Goal: Task Accomplishment & Management: Complete application form

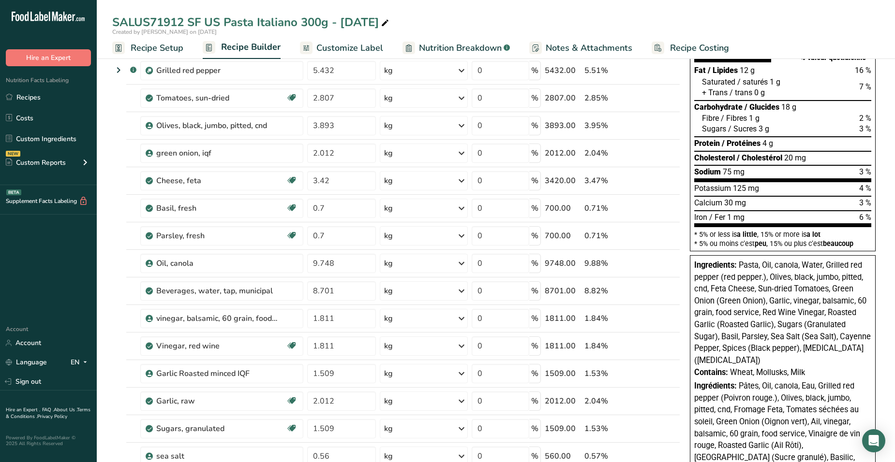
scroll to position [97, 0]
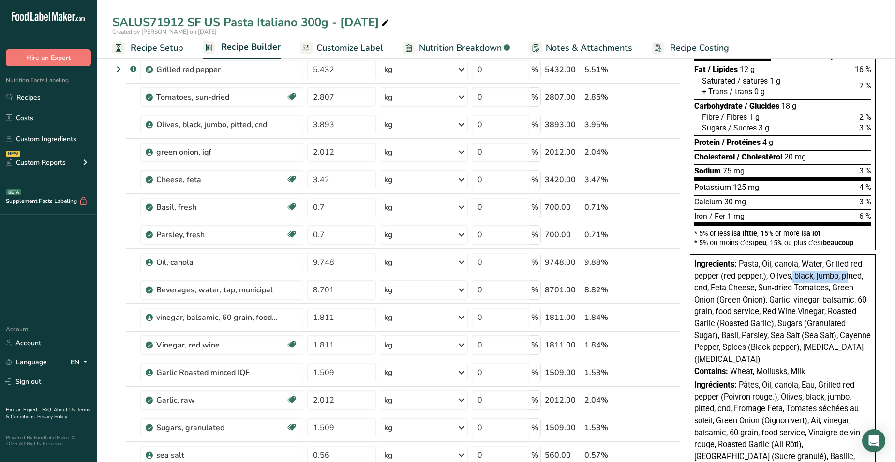
drag, startPoint x: 791, startPoint y: 279, endPoint x: 848, endPoint y: 277, distance: 56.6
click at [848, 277] on span "Pasta, Oil, canola, Water, Grilled red pepper (red pepper.), Olives, black, jum…" at bounding box center [782, 312] width 177 height 104
drag, startPoint x: 848, startPoint y: 277, endPoint x: 797, endPoint y: 288, distance: 52.4
click at [797, 288] on span "Pasta, Oil, canola, Water, Grilled red pepper (red pepper.), Olives, black, jum…" at bounding box center [782, 312] width 177 height 104
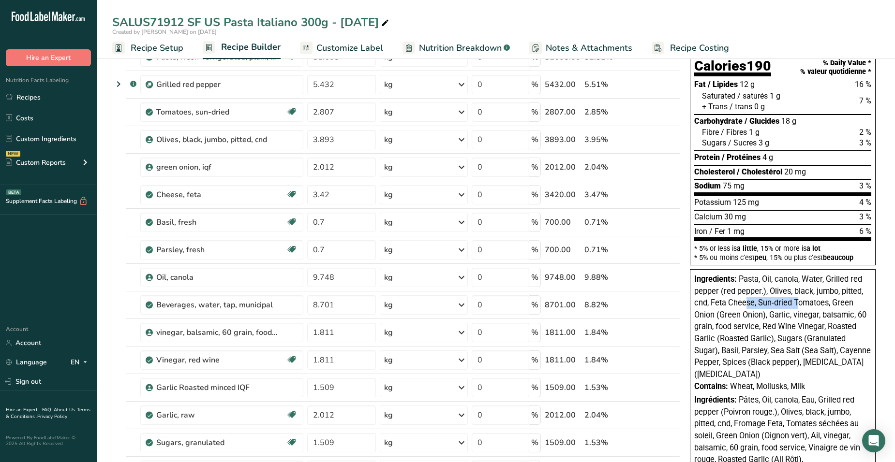
scroll to position [0, 0]
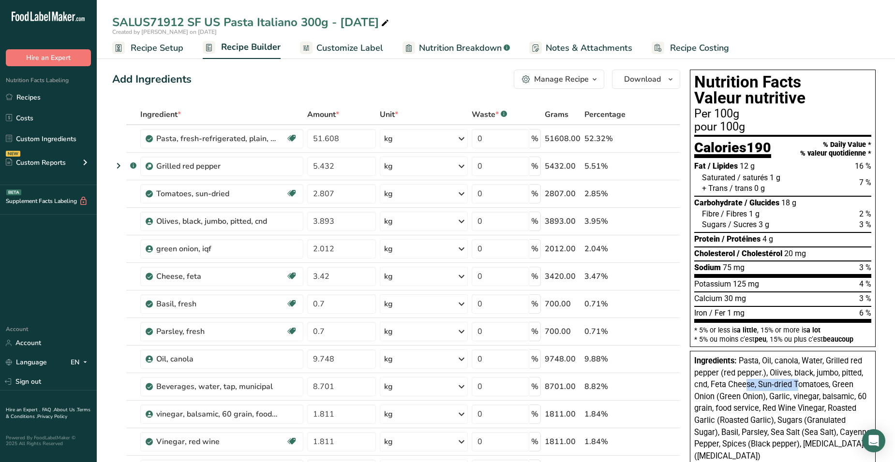
click at [465, 47] on span "Nutrition Breakdown" at bounding box center [460, 48] width 83 height 13
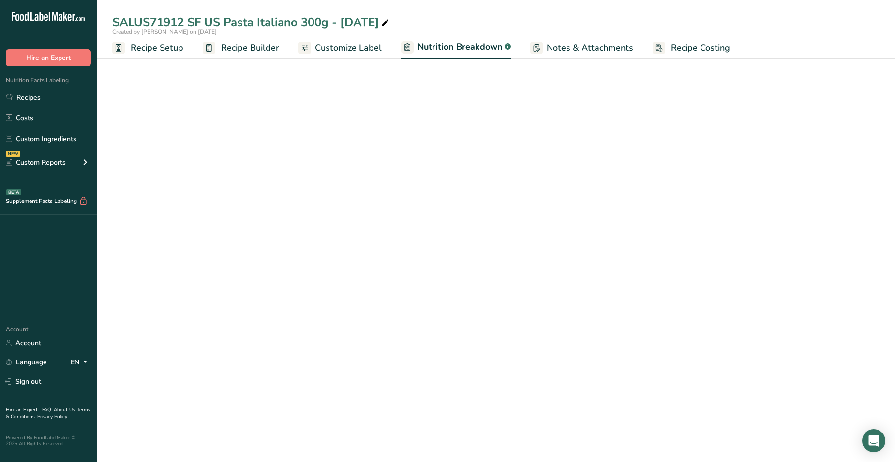
select select "Calories"
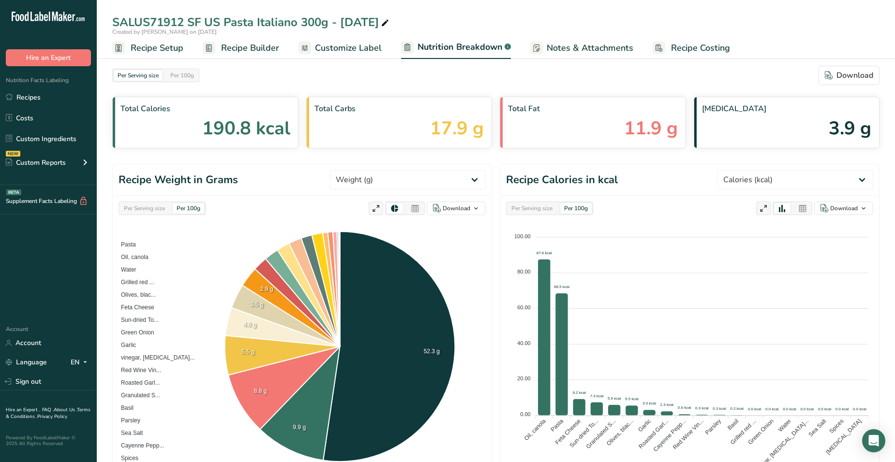
click at [348, 50] on span "Customize Label" at bounding box center [348, 48] width 67 height 13
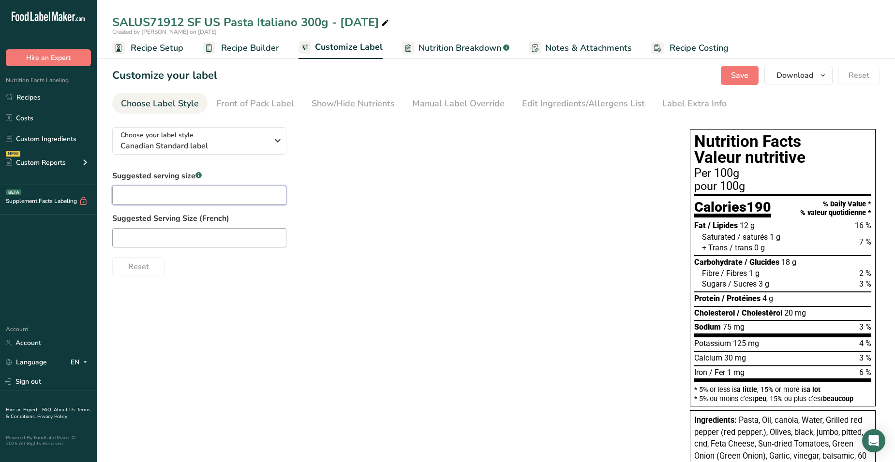
click at [176, 194] on input "text" at bounding box center [199, 195] width 174 height 19
click at [425, 152] on div "Choose your label style Canadian Standard label USA (FDA) Standard FDA label Ta…" at bounding box center [391, 197] width 558 height 157
click at [254, 101] on div "Front of Pack Label" at bounding box center [255, 103] width 78 height 13
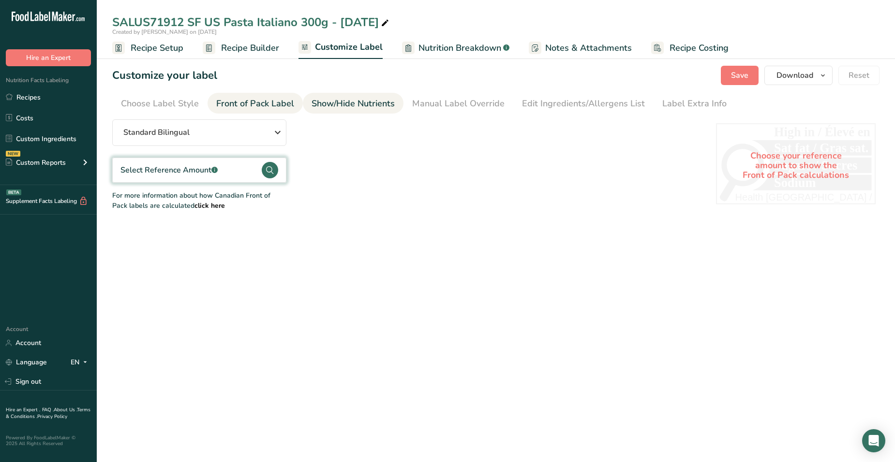
click at [343, 99] on div "Show/Hide Nutrients" at bounding box center [352, 103] width 83 height 13
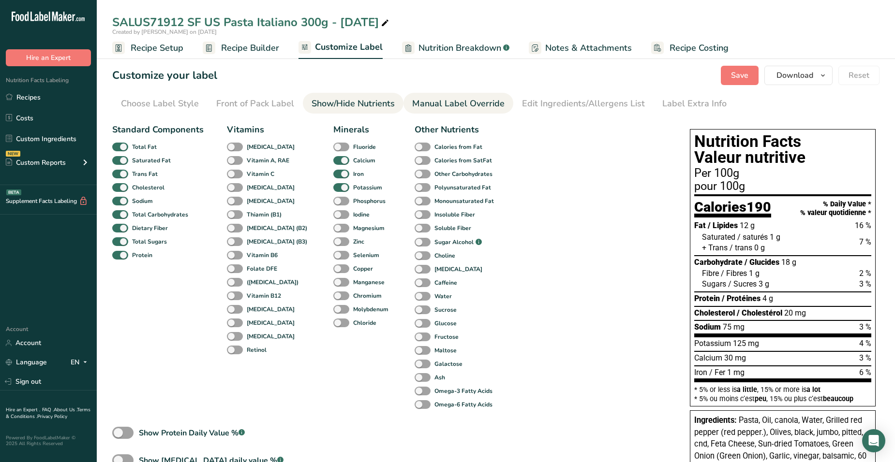
click at [445, 103] on div "Manual Label Override" at bounding box center [458, 103] width 92 height 13
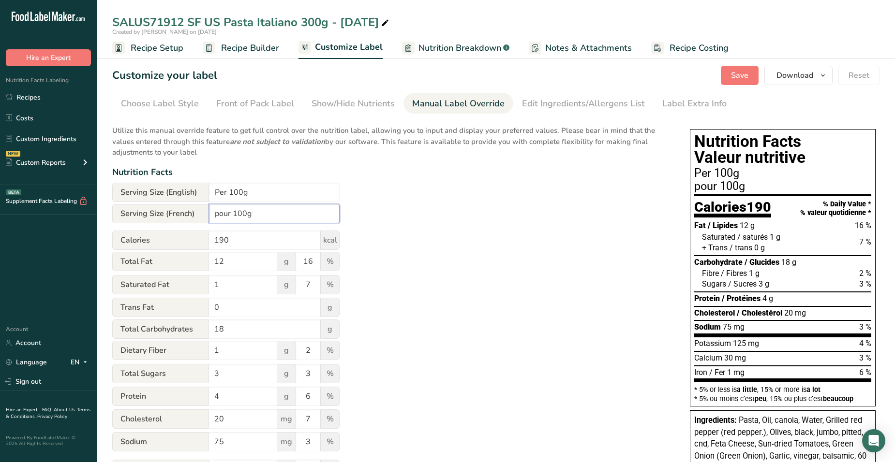
click at [263, 207] on input "pour 100g" at bounding box center [274, 213] width 131 height 19
click at [241, 191] on input "Per 100g" at bounding box center [274, 192] width 131 height 19
type input "Per 140g"
click at [247, 215] on input "pour 100g" at bounding box center [274, 213] width 131 height 19
type input "pour 140g"
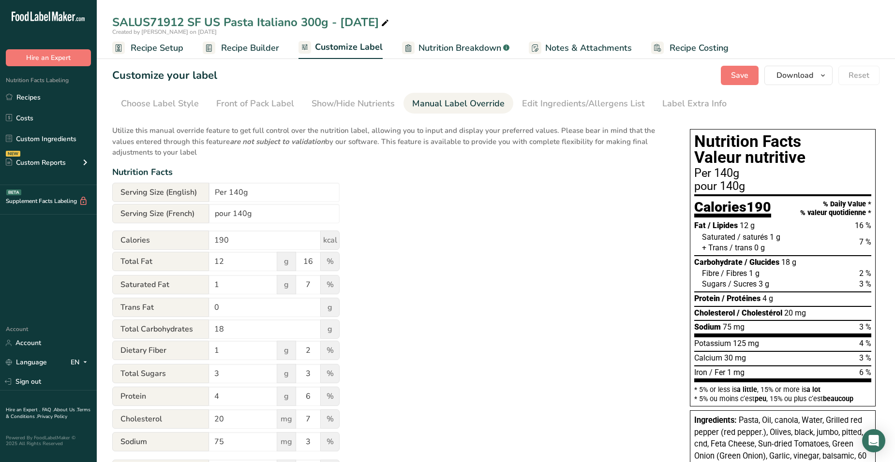
click at [451, 246] on div "Utilize this manual override feature to get full control over the nutrition lab…" at bounding box center [391, 333] width 558 height 428
click at [380, 362] on div "Utilize this manual override feature to get full control over the nutrition lab…" at bounding box center [391, 333] width 558 height 428
click at [521, 311] on div "Utilize this manual override feature to get full control over the nutrition lab…" at bounding box center [391, 333] width 558 height 428
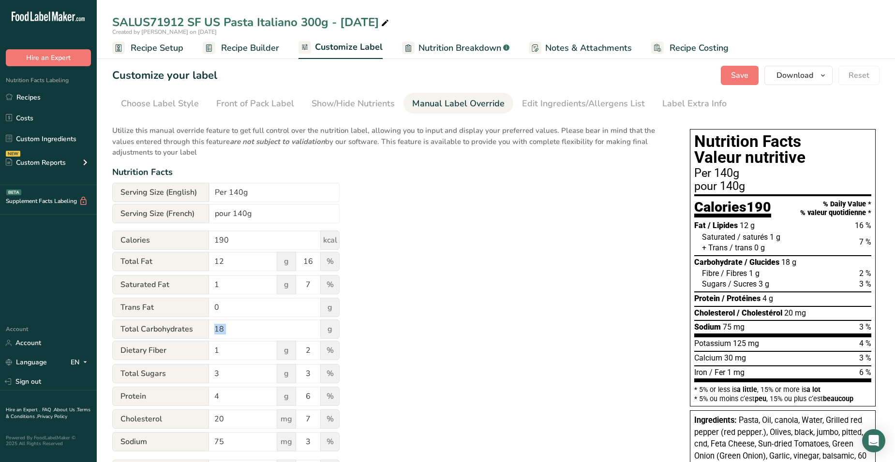
click at [417, 328] on div "Utilize this manual override feature to get full control over the nutrition lab…" at bounding box center [391, 333] width 558 height 428
click at [237, 190] on input "Per 140g" at bounding box center [274, 192] width 131 height 19
type input "Per 100g"
click at [242, 210] on input "pour 140g" at bounding box center [274, 213] width 131 height 19
type input "pour 100g"
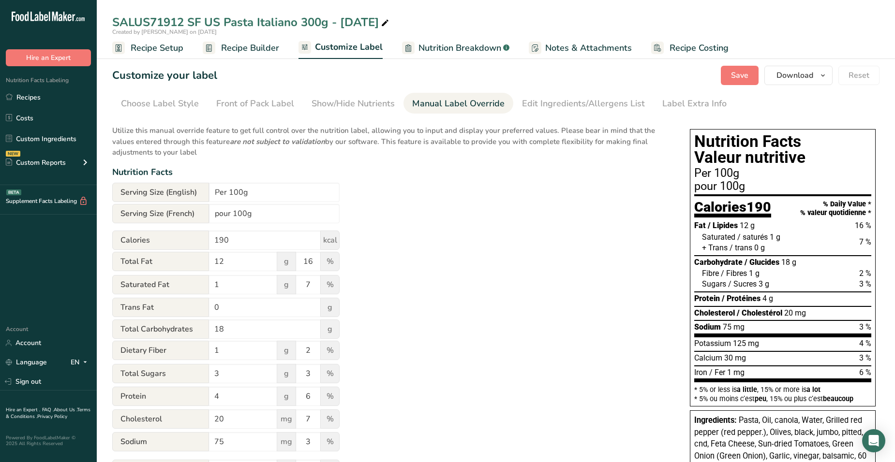
click at [454, 300] on div "Utilize this manual override feature to get full control over the nutrition lab…" at bounding box center [391, 333] width 558 height 428
click at [144, 101] on div "Choose Label Style" at bounding box center [160, 103] width 78 height 13
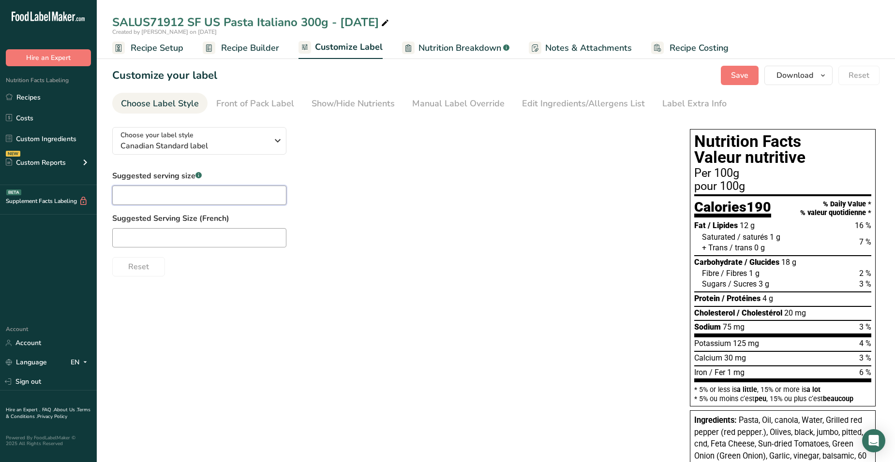
click at [175, 190] on input "text" at bounding box center [199, 195] width 174 height 19
click at [255, 102] on div "Front of Pack Label" at bounding box center [255, 103] width 78 height 13
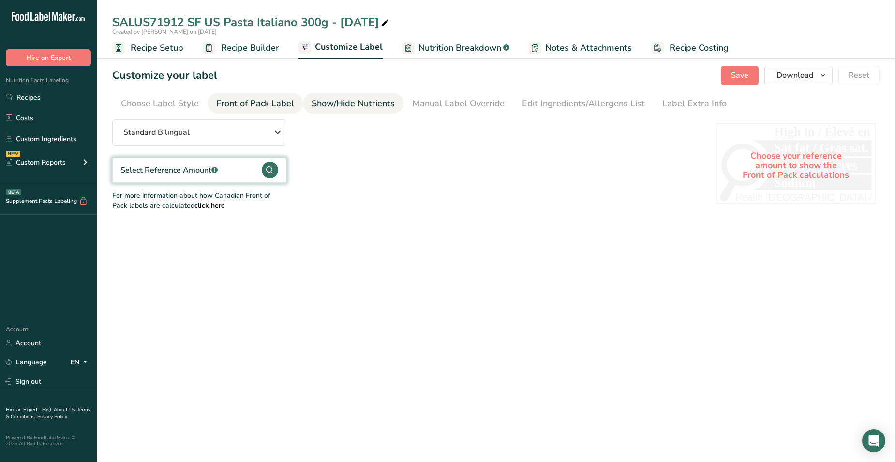
click at [352, 101] on div "Show/Hide Nutrients" at bounding box center [352, 103] width 83 height 13
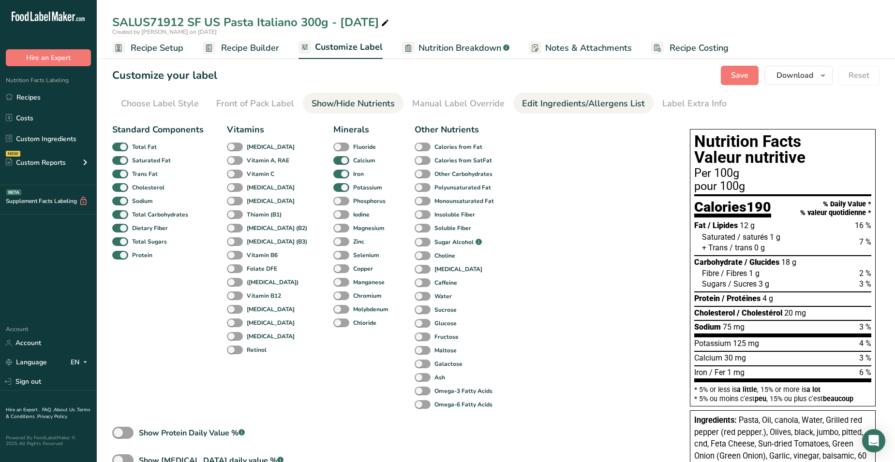
click at [579, 99] on div "Edit Ingredients/Allergens List" at bounding box center [583, 103] width 123 height 13
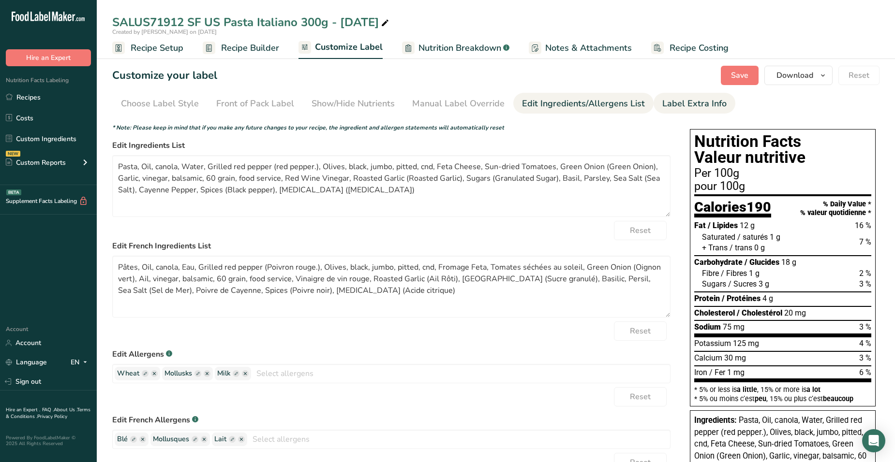
click at [673, 109] on div "Label Extra Info" at bounding box center [694, 103] width 64 height 13
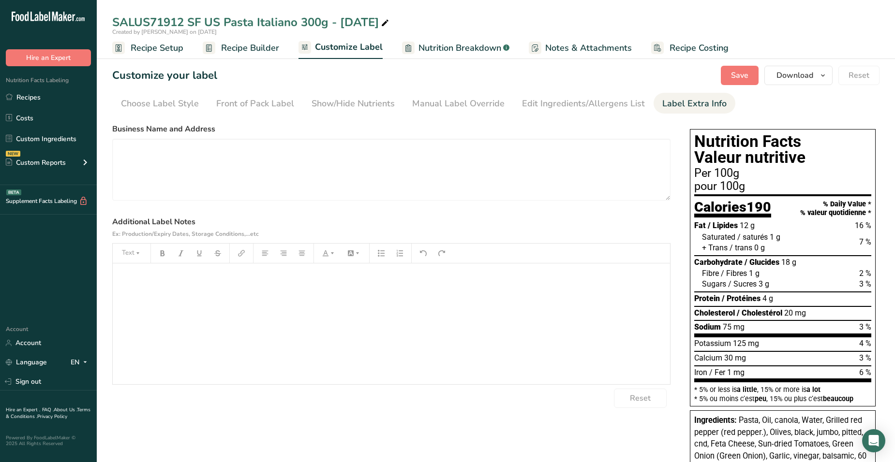
click at [792, 166] on h1 "Nutrition Facts Valeur nutritive" at bounding box center [782, 149] width 177 height 32
drag, startPoint x: 792, startPoint y: 166, endPoint x: 759, endPoint y: 183, distance: 37.4
click at [759, 183] on div "pour 100g" at bounding box center [782, 187] width 177 height 12
click at [167, 46] on span "Recipe Setup" at bounding box center [157, 48] width 53 height 13
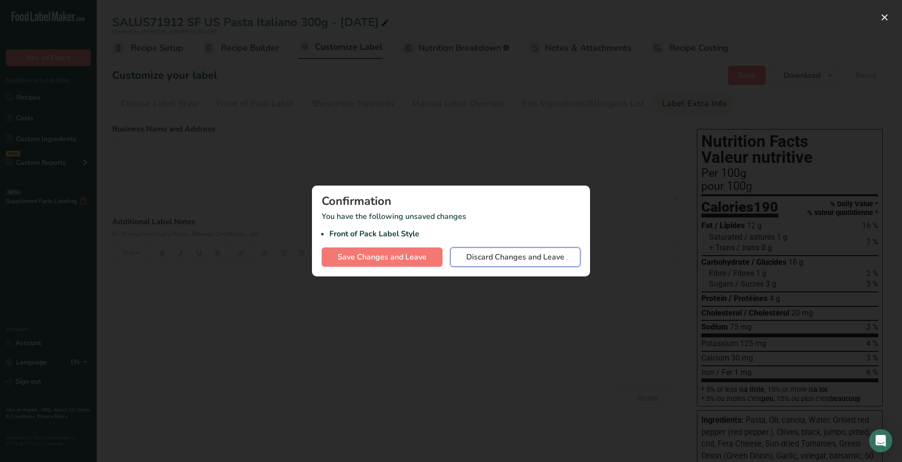
click at [508, 252] on span "Discard Changes and Leave" at bounding box center [515, 257] width 98 height 12
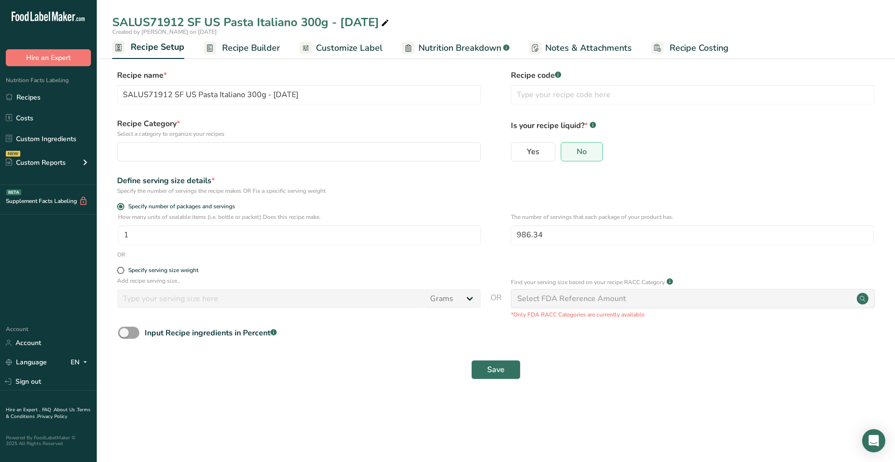
click at [264, 80] on label "Recipe name *" at bounding box center [299, 76] width 364 height 12
click at [550, 89] on input "text" at bounding box center [693, 94] width 364 height 19
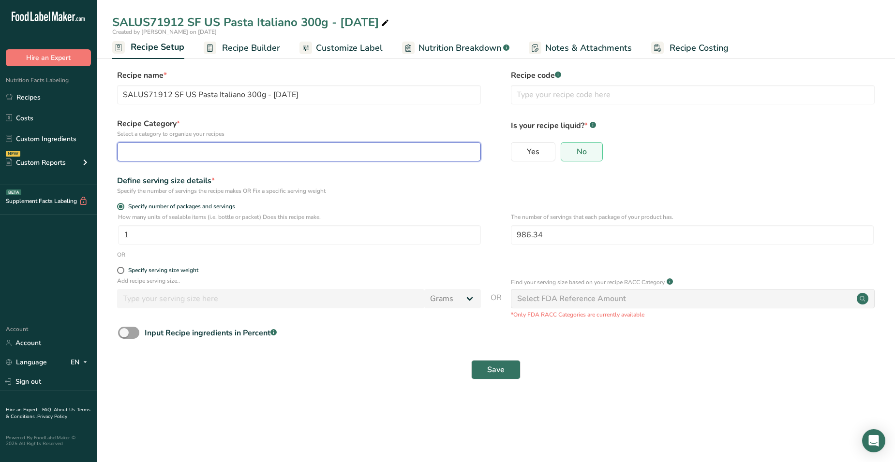
click at [197, 161] on button "button" at bounding box center [299, 151] width 364 height 19
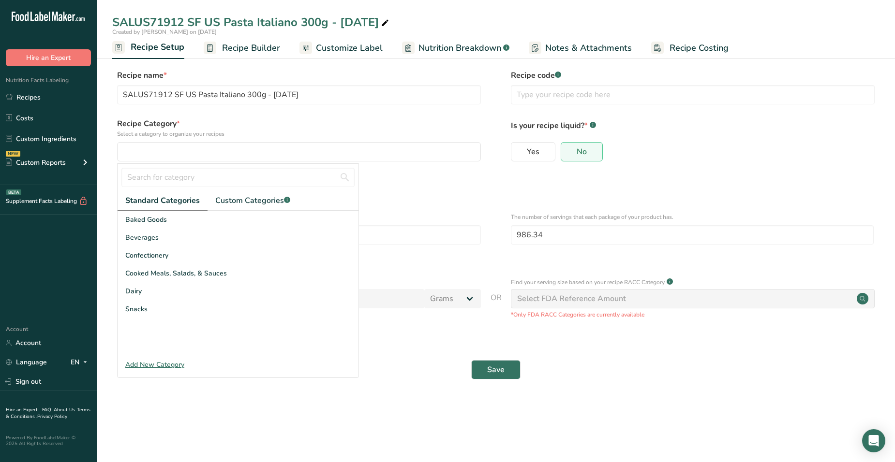
click at [430, 202] on form "Recipe name * SALUS71912 SF US Pasta Italiano 300g - [DATE] Recipe code .a-a{fi…" at bounding box center [495, 228] width 767 height 316
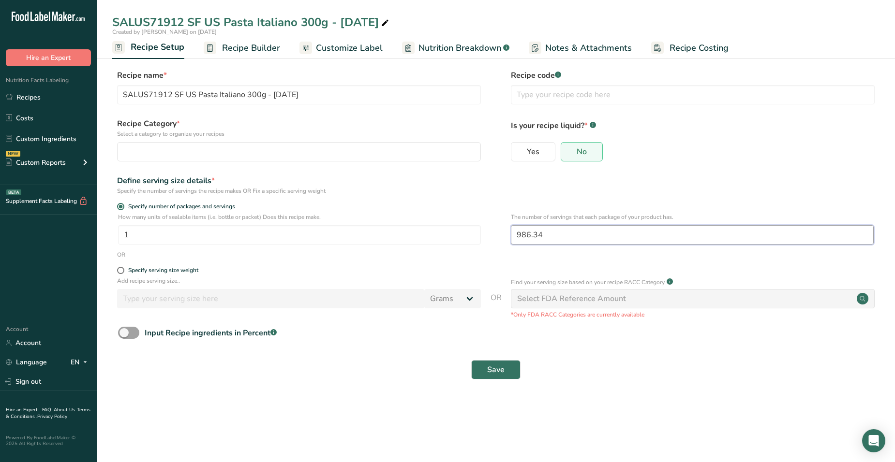
click at [553, 231] on input "986.34" at bounding box center [692, 234] width 363 height 19
click at [122, 272] on span at bounding box center [120, 270] width 7 height 7
click at [122, 272] on input "Specify serving size weight" at bounding box center [120, 270] width 6 height 6
radio input "true"
radio input "false"
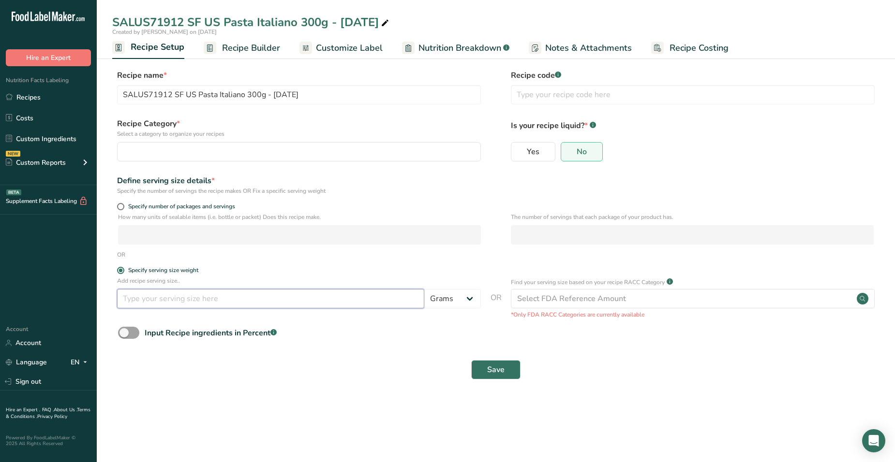
click at [148, 298] on input "number" at bounding box center [270, 298] width 307 height 19
type input "140"
click at [479, 368] on button "Save" at bounding box center [495, 369] width 49 height 19
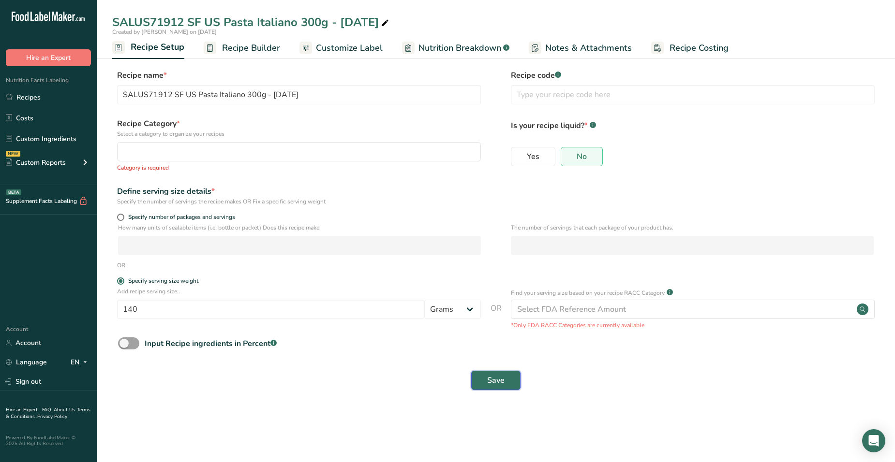
click at [507, 380] on button "Save" at bounding box center [495, 380] width 49 height 19
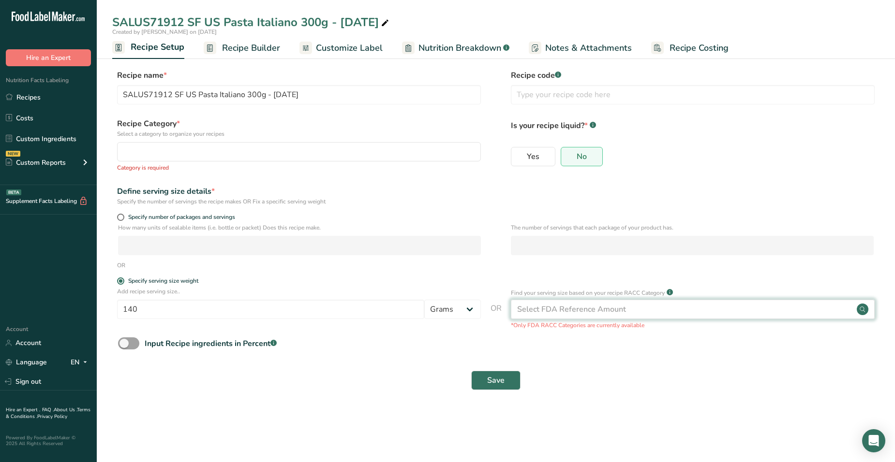
click at [567, 311] on div "Select FDA Reference Amount" at bounding box center [571, 310] width 109 height 12
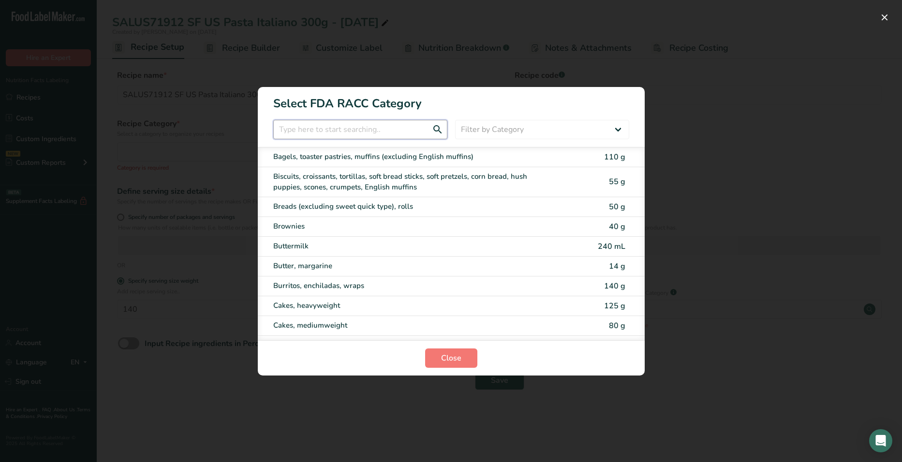
click at [419, 137] on input "RACC Category Selection Modal" at bounding box center [360, 129] width 174 height 19
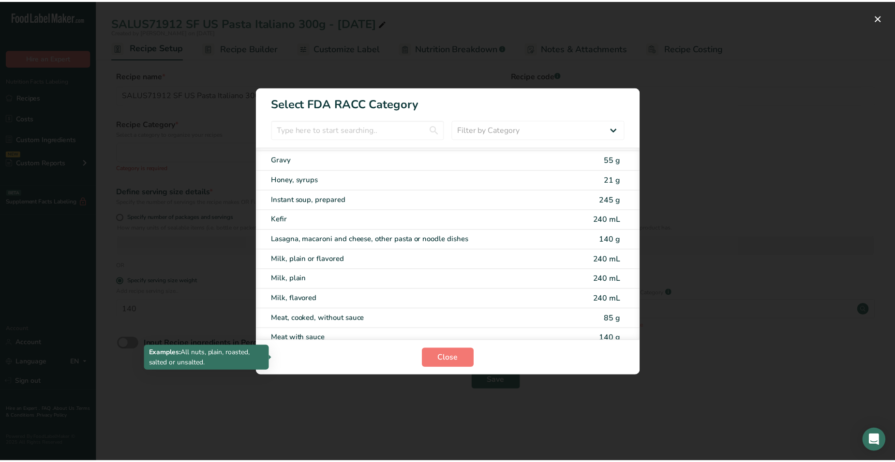
scroll to position [1112, 0]
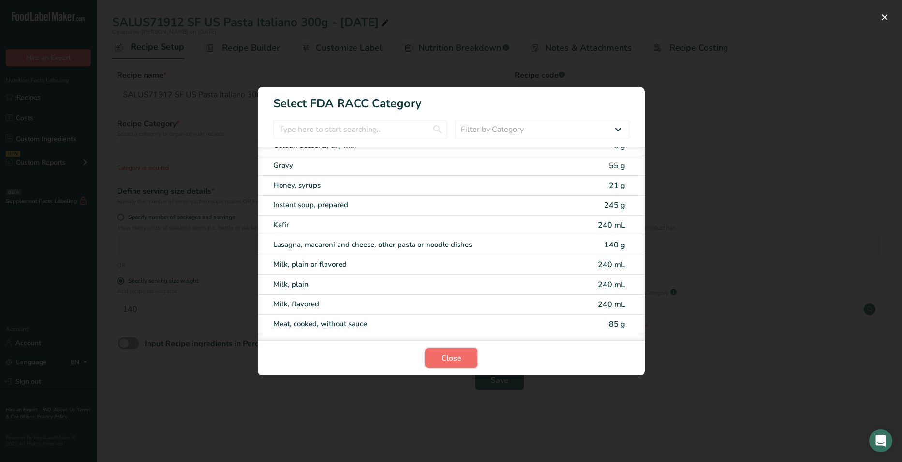
click at [437, 357] on button "Close" at bounding box center [451, 358] width 52 height 19
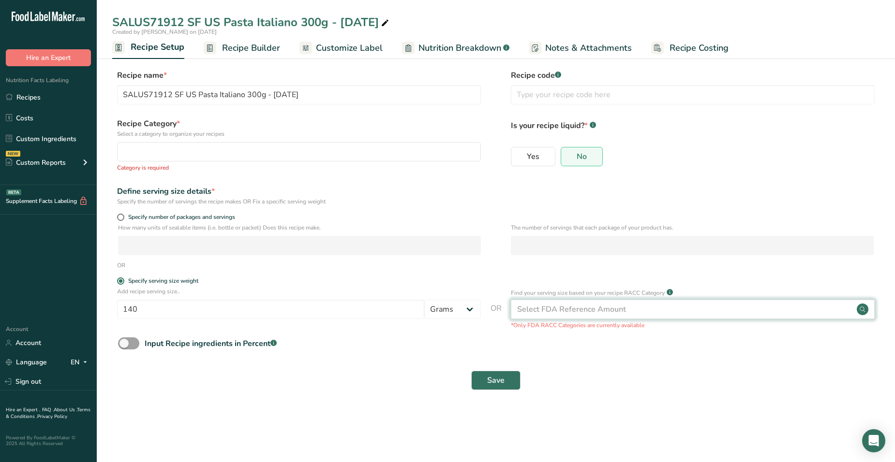
click at [676, 303] on div "Select FDA Reference Amount" at bounding box center [693, 309] width 364 height 19
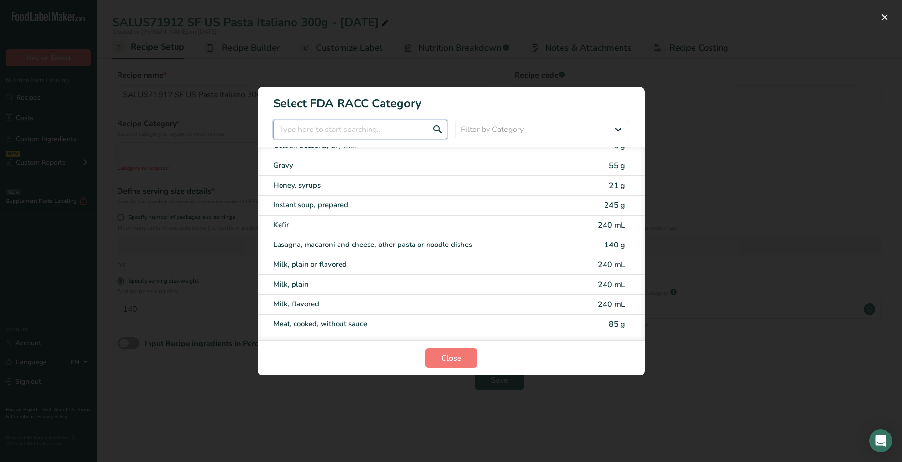
click at [370, 123] on input "RACC Category Selection Modal" at bounding box center [360, 129] width 174 height 19
click at [494, 124] on select "Filter by Category All Bakery products [GEOGRAPHIC_DATA] Cereals and other grai…" at bounding box center [542, 129] width 174 height 19
click at [761, 242] on div "RACC Category Selection Modal" at bounding box center [451, 231] width 902 height 462
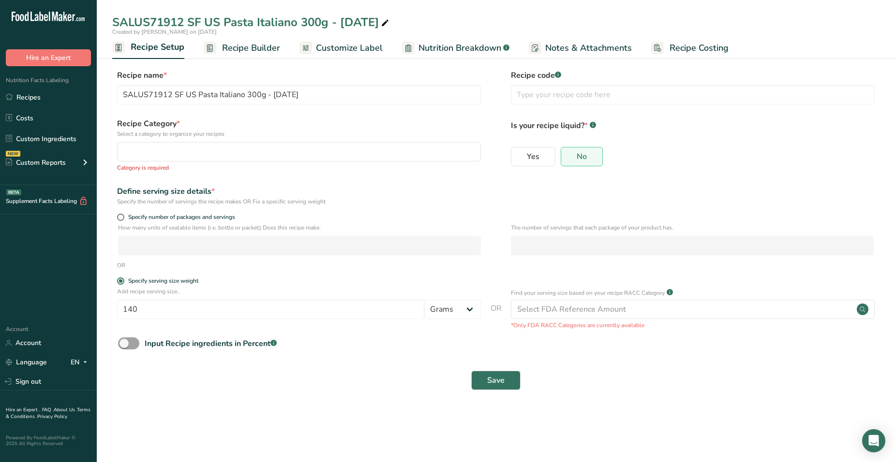
click at [237, 42] on span "Recipe Builder" at bounding box center [251, 48] width 58 height 13
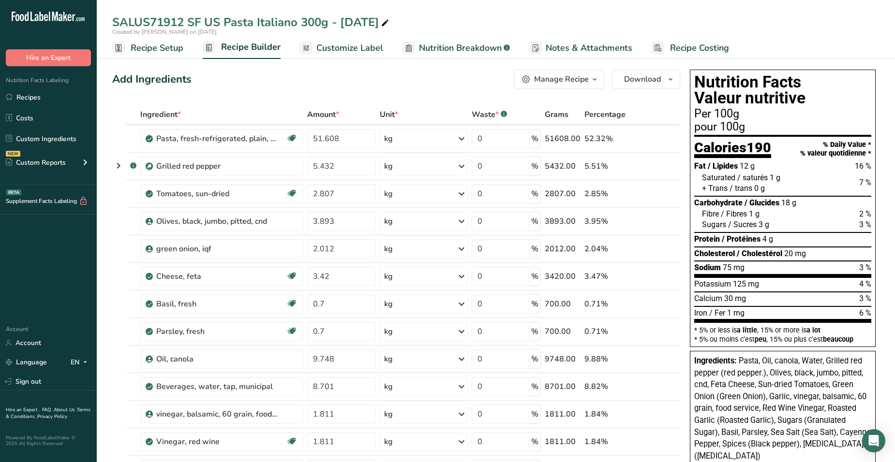
click at [592, 79] on icon "button" at bounding box center [595, 80] width 8 height 12
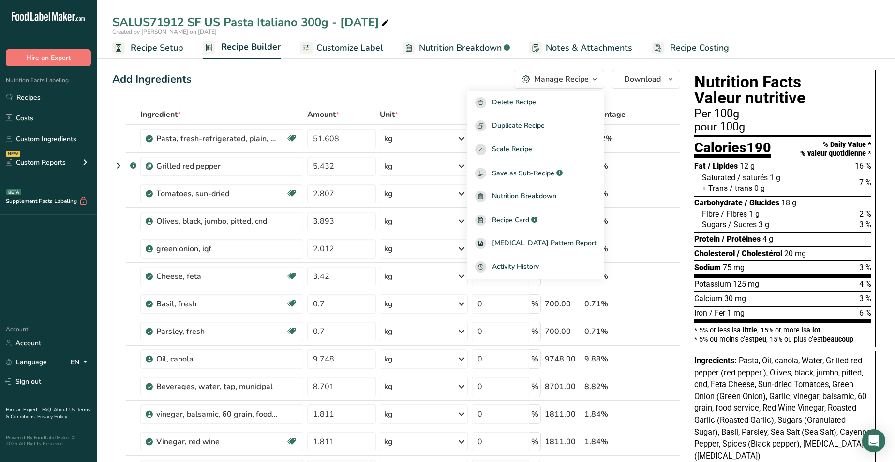
click at [754, 262] on div "Nutrition Facts Valeur nutritive Per 100g pour 100g Calories 190 % Daily Value …" at bounding box center [783, 209] width 186 height 278
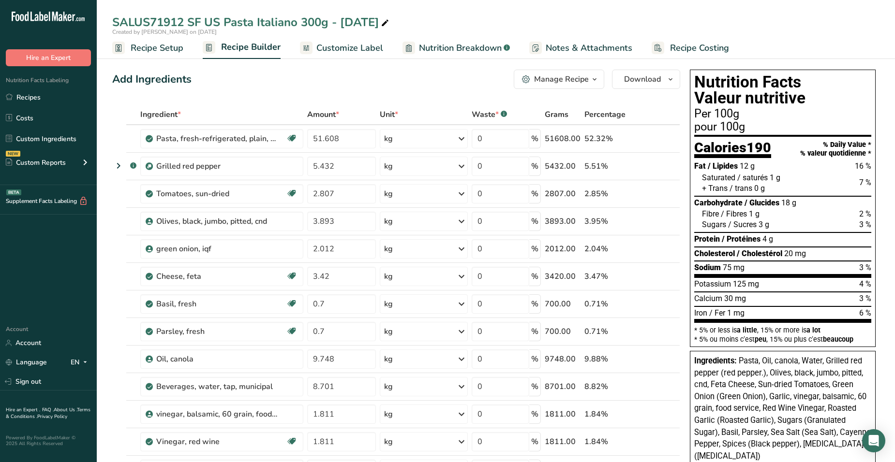
drag, startPoint x: 759, startPoint y: 257, endPoint x: 759, endPoint y: 144, distance: 113.7
click at [759, 144] on span "190" at bounding box center [758, 147] width 25 height 16
click at [537, 85] on div "Manage Recipe" at bounding box center [561, 80] width 55 height 12
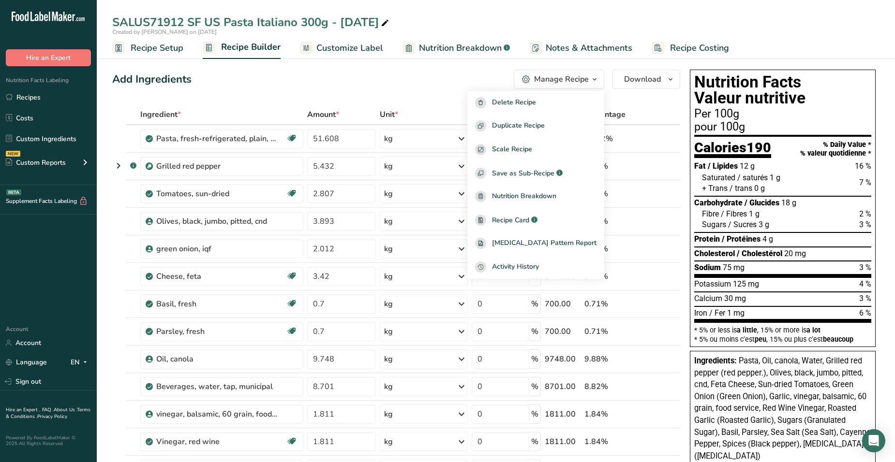
click at [140, 43] on span "Recipe Setup" at bounding box center [157, 48] width 53 height 13
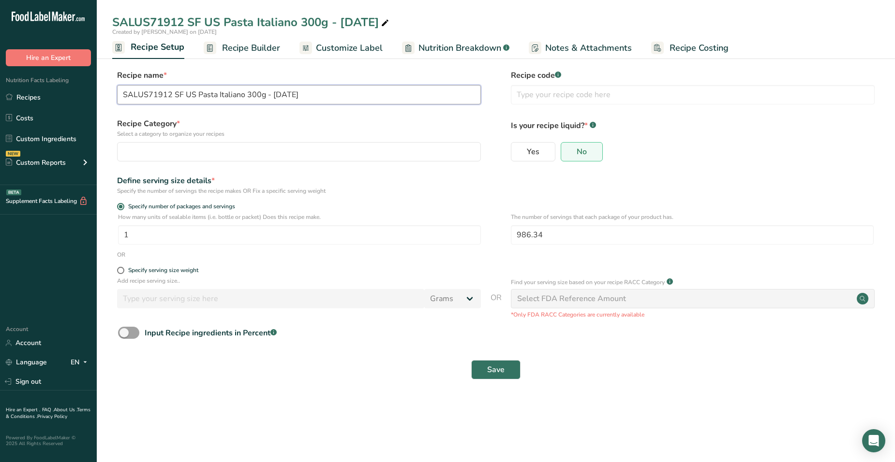
click at [341, 89] on input "SALUS71912 SF US Pasta Italiano 300g - [DATE]" at bounding box center [299, 94] width 364 height 19
type input "SALUS71912 SF US Pasta Italiano 300g - [DATE] 140"
click at [594, 280] on p "Find your serving size based on your recipe RACC Category" at bounding box center [588, 282] width 154 height 9
click at [313, 281] on p "Add recipe serving size.." at bounding box center [299, 281] width 364 height 9
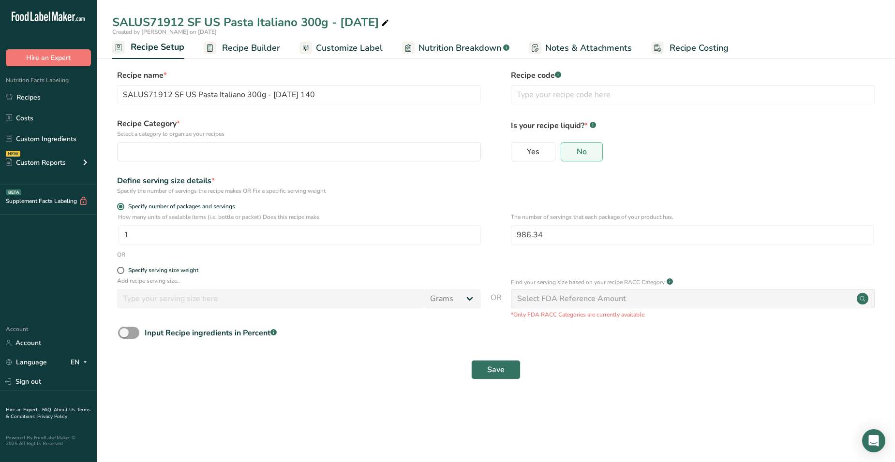
click at [313, 285] on p "Add recipe serving size.." at bounding box center [299, 281] width 364 height 9
click at [118, 268] on span at bounding box center [120, 270] width 7 height 7
click at [118, 268] on input "Specify serving size weight" at bounding box center [120, 270] width 6 height 6
radio input "true"
radio input "false"
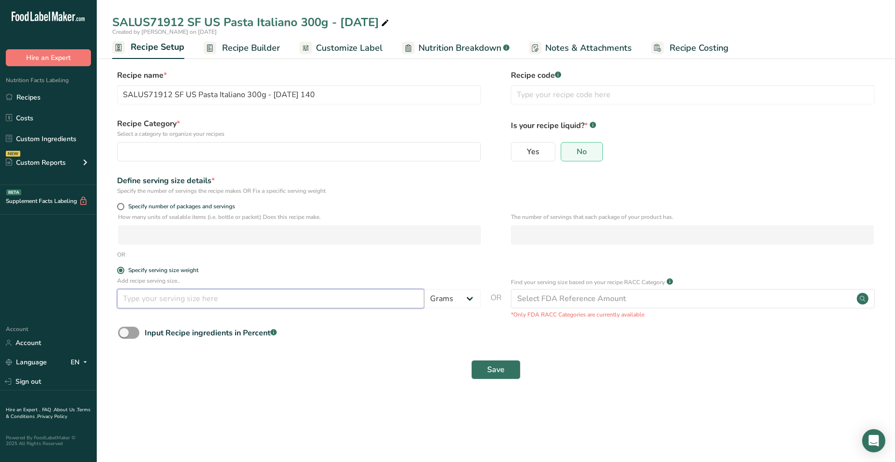
click at [147, 292] on input "number" at bounding box center [270, 298] width 307 height 19
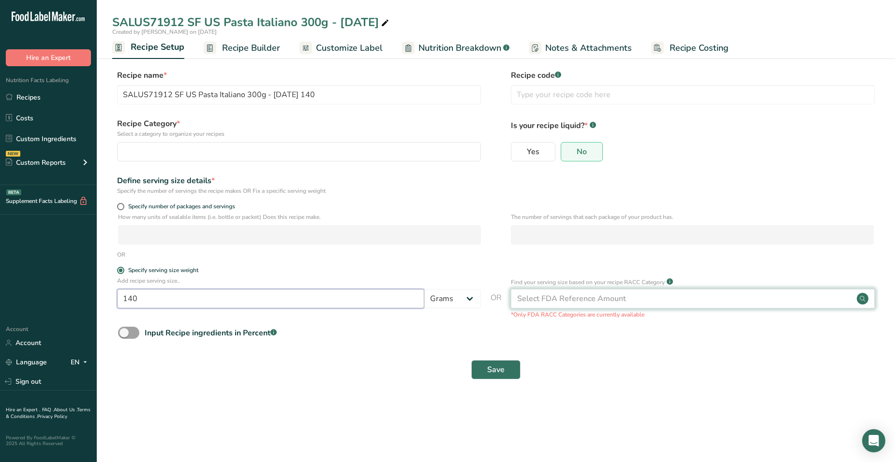
type input "140"
click at [549, 299] on div "Select FDA Reference Amount" at bounding box center [571, 299] width 109 height 12
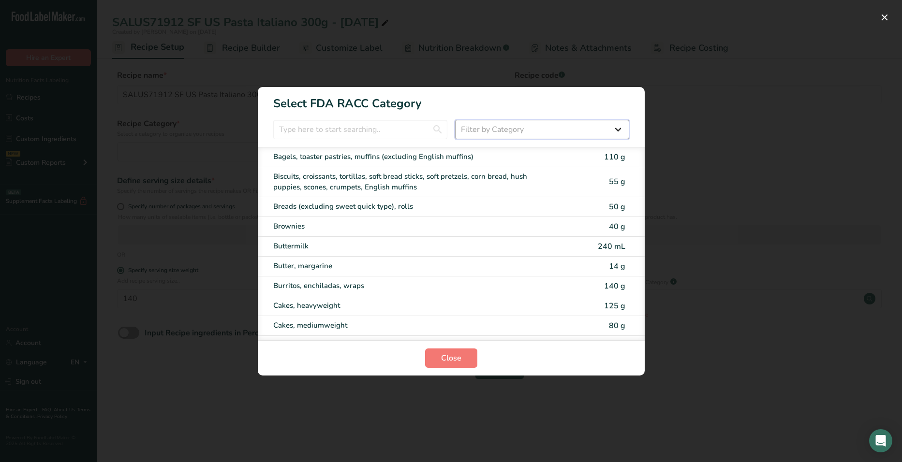
click at [472, 129] on select "Filter by Category All Bakery products [GEOGRAPHIC_DATA] Cereals and other grai…" at bounding box center [542, 129] width 174 height 19
select select "RACC Category Selection Modal"
click at [455, 120] on select "Filter by Category All Bakery products [GEOGRAPHIC_DATA] Cereals and other grai…" at bounding box center [542, 129] width 174 height 19
click at [453, 362] on span "Close" at bounding box center [451, 359] width 20 height 12
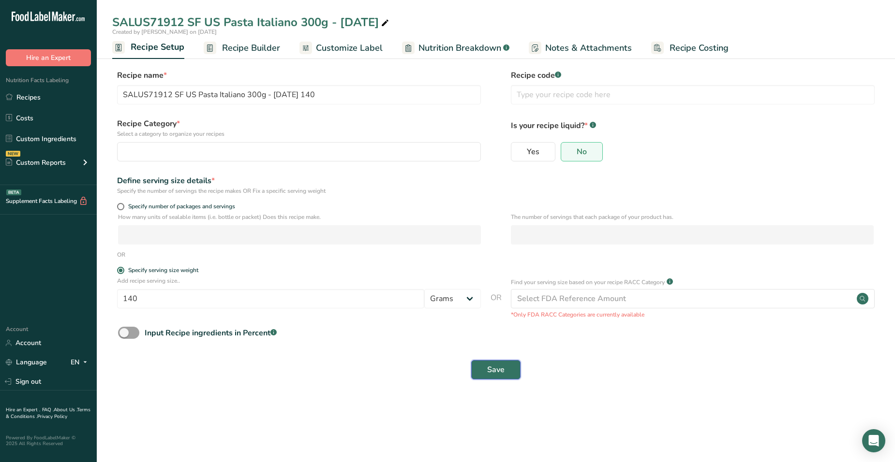
click at [502, 365] on span "Save" at bounding box center [495, 370] width 17 height 12
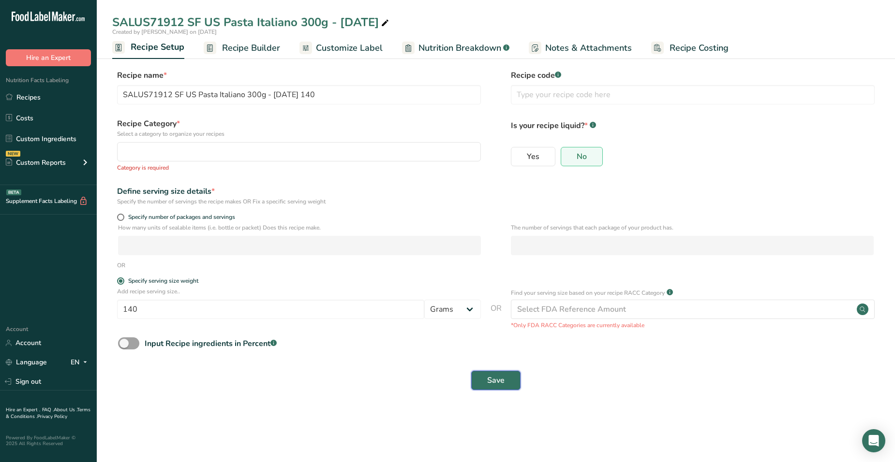
click at [501, 379] on span "Save" at bounding box center [495, 381] width 17 height 12
click at [499, 379] on span "Save" at bounding box center [495, 381] width 17 height 12
click at [499, 378] on span "Save" at bounding box center [495, 381] width 17 height 12
click at [499, 377] on span "Save" at bounding box center [495, 381] width 17 height 12
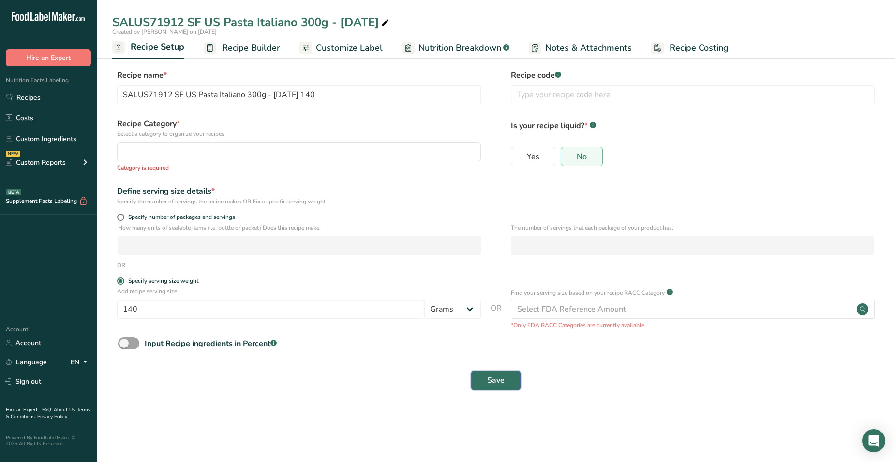
click at [500, 375] on span "Save" at bounding box center [495, 381] width 17 height 12
click at [599, 52] on span "Notes & Attachments" at bounding box center [588, 48] width 87 height 13
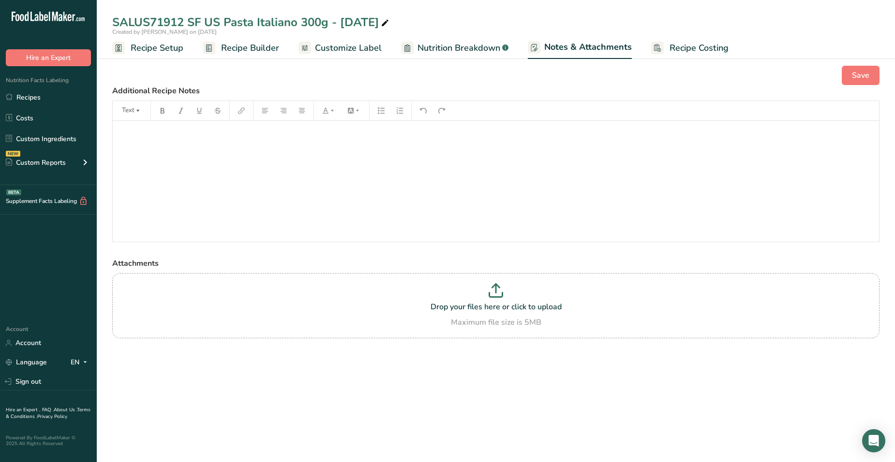
click at [671, 52] on span "Recipe Costing" at bounding box center [698, 48] width 59 height 13
click at [470, 44] on span "Nutrition Breakdown" at bounding box center [458, 48] width 83 height 13
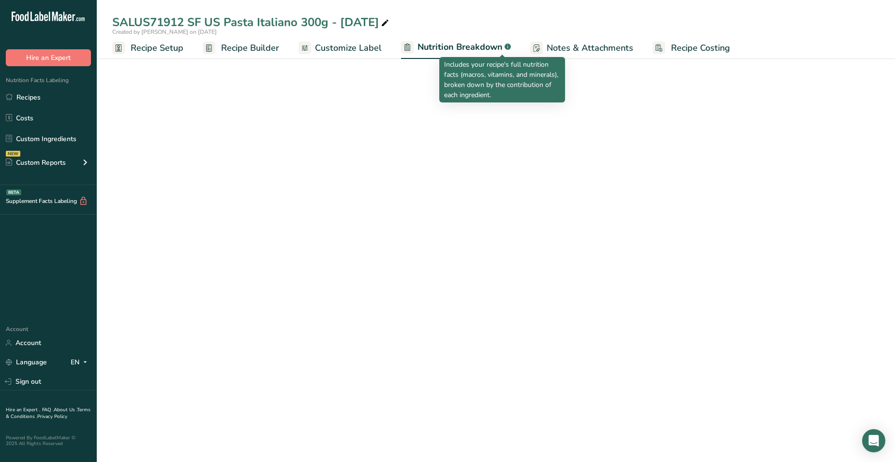
select select "Calories"
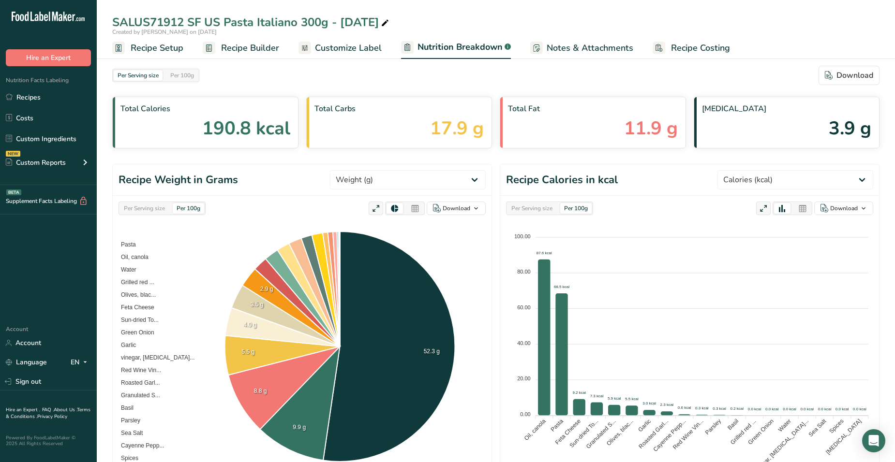
click at [316, 47] on span "Customize Label" at bounding box center [348, 48] width 67 height 13
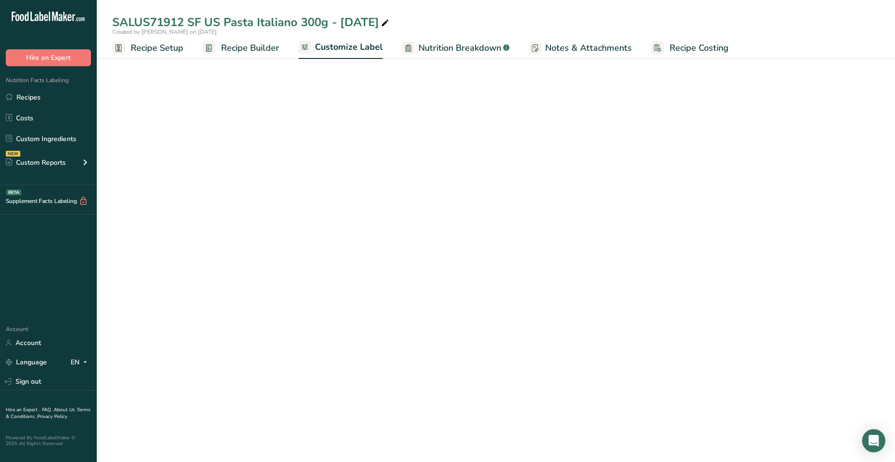
click at [247, 47] on span "Recipe Builder" at bounding box center [250, 48] width 58 height 13
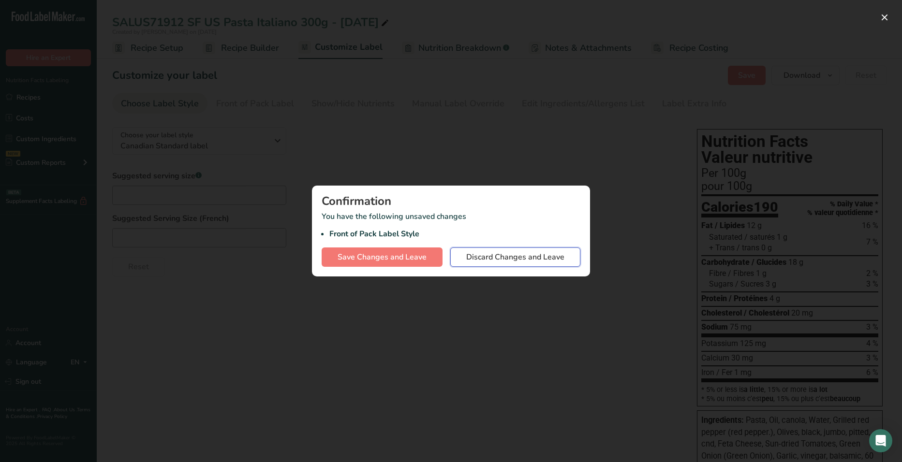
click at [498, 254] on span "Discard Changes and Leave" at bounding box center [515, 257] width 98 height 12
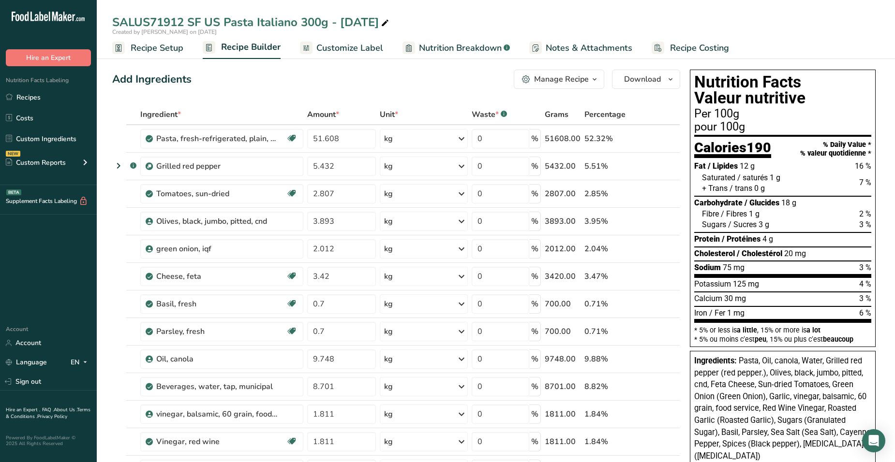
click at [182, 48] on span "Recipe Setup" at bounding box center [157, 48] width 53 height 13
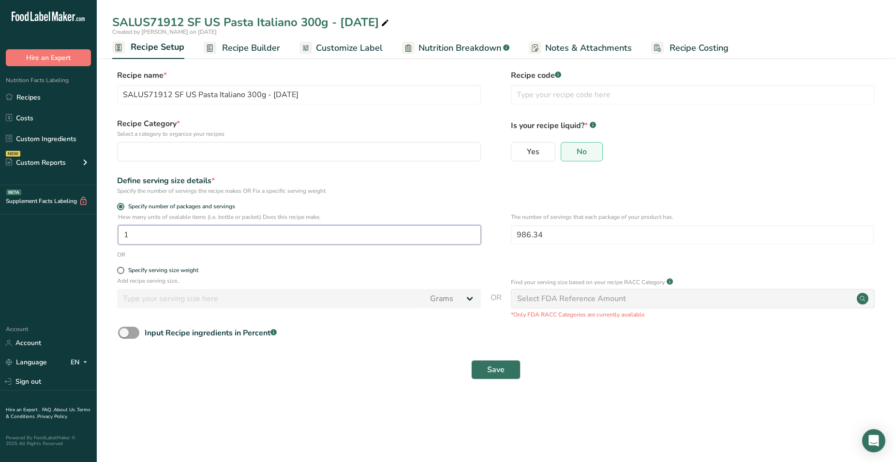
click at [179, 234] on input "1" at bounding box center [299, 234] width 363 height 19
click at [408, 164] on div "Recipe Category * Select a category to organize your recipes Standard Categorie…" at bounding box center [495, 142] width 767 height 49
click at [377, 137] on p "Select a category to organize your recipes" at bounding box center [299, 134] width 364 height 9
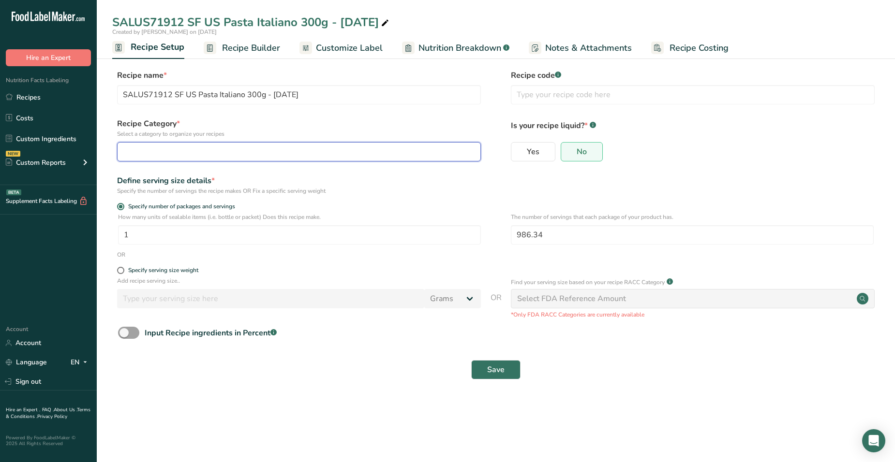
click at [358, 144] on button "button" at bounding box center [299, 151] width 364 height 19
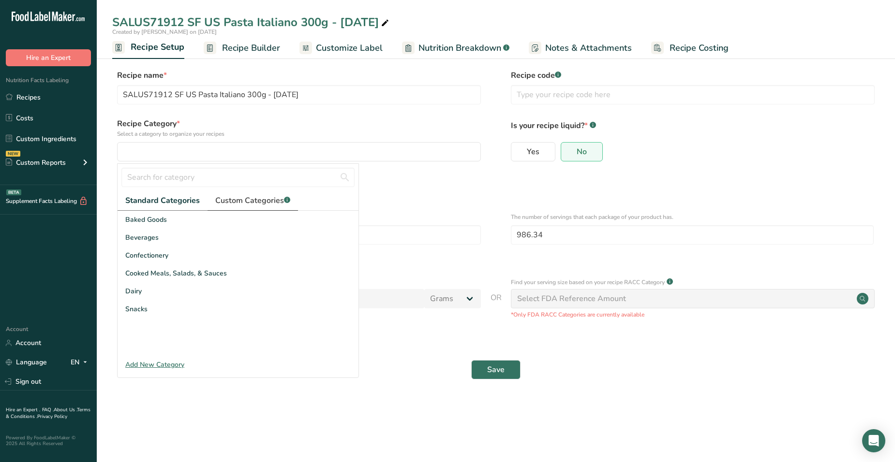
click at [237, 202] on span "Custom Categories .a-a{fill:#347362;}.b-a{fill:#fff;}" at bounding box center [252, 201] width 75 height 12
click at [156, 293] on span "HUMMUS" at bounding box center [140, 291] width 31 height 10
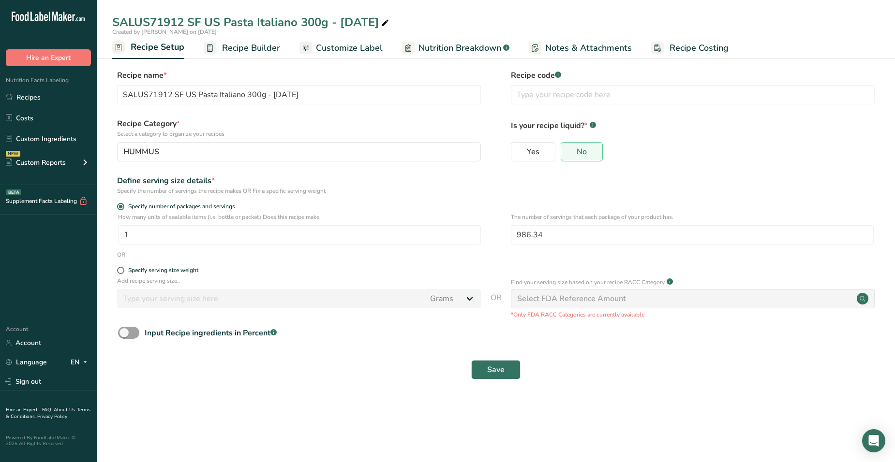
click at [180, 288] on div "Add recipe serving size.. Grams kg mg mcg lb oz l mL fl oz tbsp tsp cup qt gall…" at bounding box center [299, 295] width 364 height 37
click at [121, 267] on span at bounding box center [120, 270] width 7 height 7
click at [121, 267] on input "Specify serving size weight" at bounding box center [120, 270] width 6 height 6
radio input "true"
radio input "false"
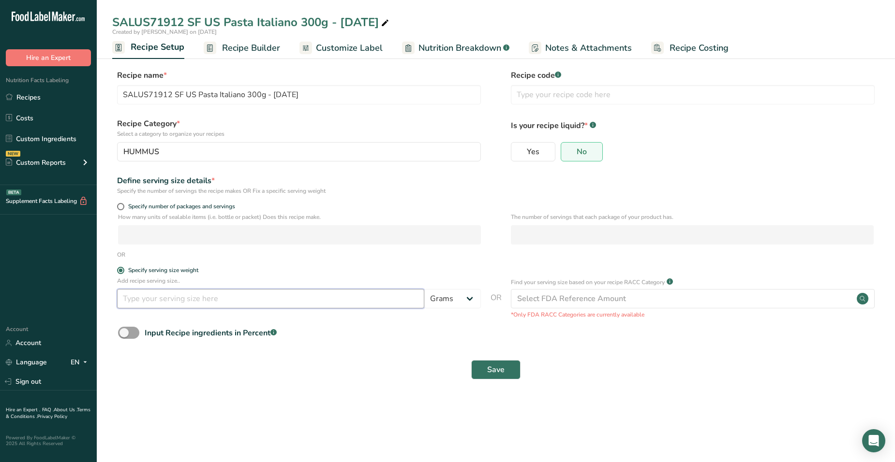
click at [160, 295] on input "number" at bounding box center [270, 298] width 307 height 19
click at [161, 232] on div "How many units of sealable items (i.e. bottle or packet) Does this recipe make." at bounding box center [299, 229] width 363 height 32
click at [122, 207] on span at bounding box center [120, 206] width 7 height 7
click at [122, 207] on input "Specify number of packages and servings" at bounding box center [120, 207] width 6 height 6
radio input "true"
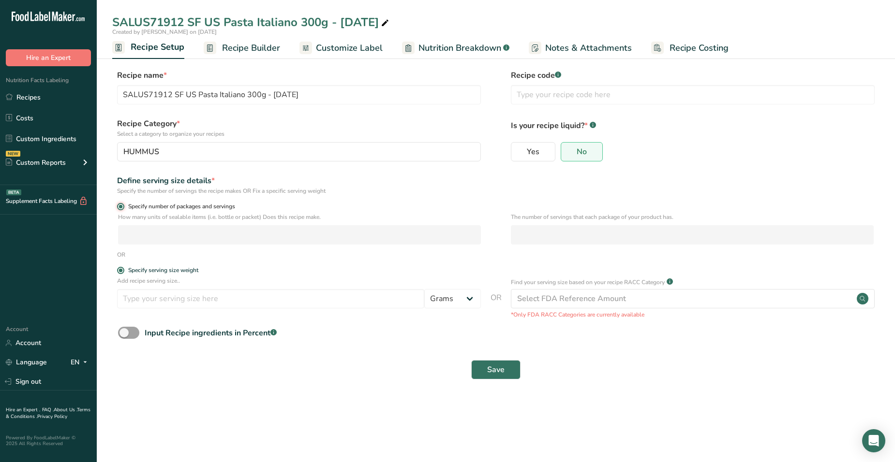
radio input "false"
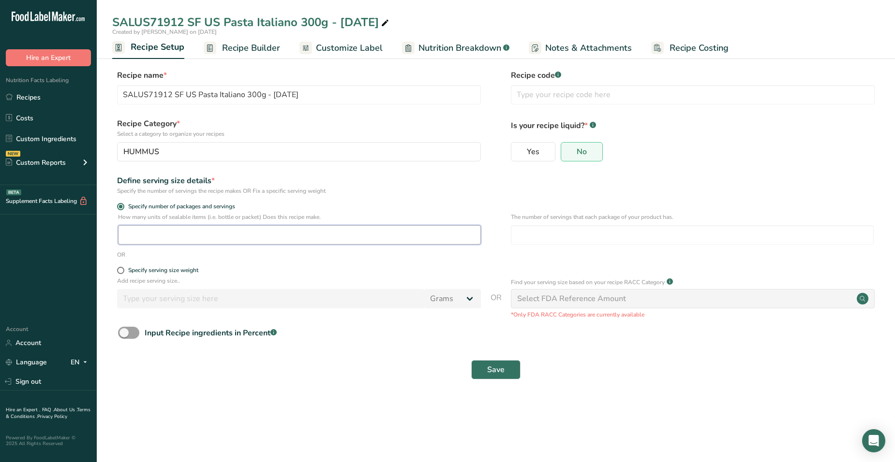
click at [151, 240] on input "number" at bounding box center [299, 234] width 363 height 19
type input "1"
click at [538, 234] on input "number" at bounding box center [692, 234] width 363 height 19
click at [564, 234] on input "140" at bounding box center [692, 234] width 363 height 19
type input "140"
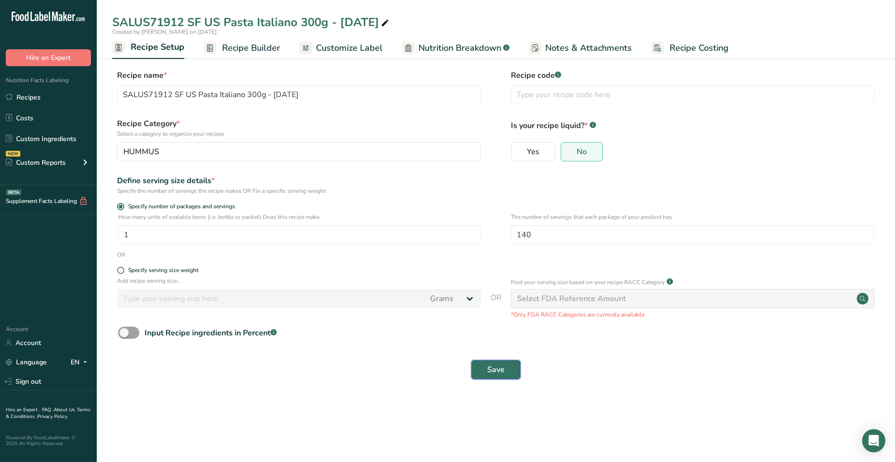
click at [481, 363] on button "Save" at bounding box center [495, 369] width 49 height 19
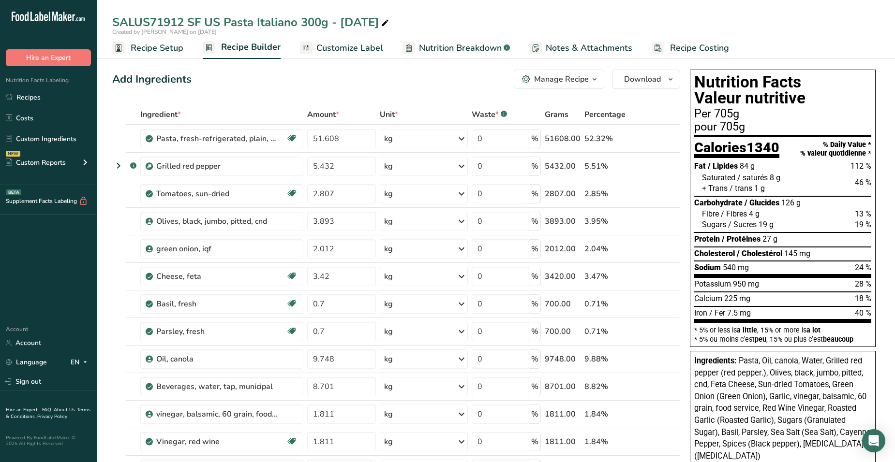
click at [170, 38] on link "Recipe Setup" at bounding box center [147, 48] width 71 height 22
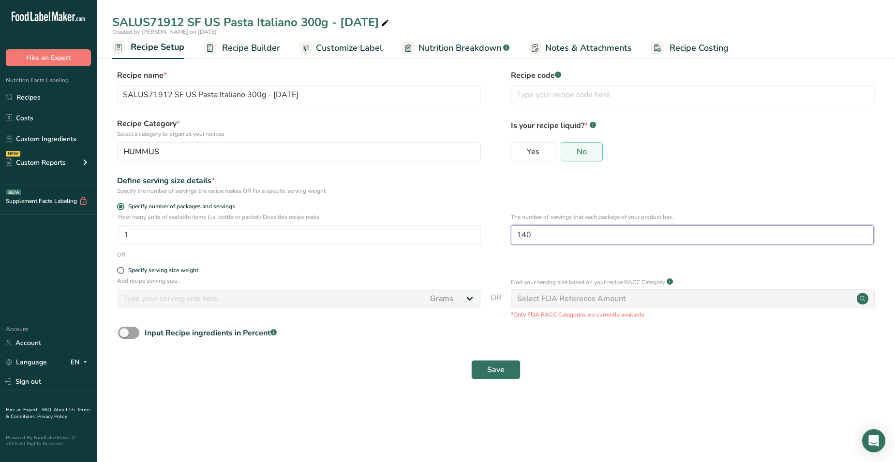
click at [555, 229] on input "140" at bounding box center [692, 234] width 363 height 19
type input "1"
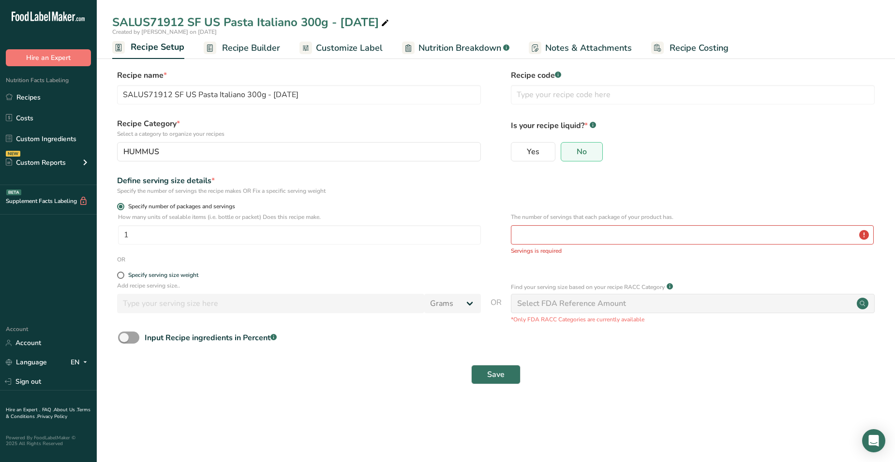
click at [123, 204] on label "Specify number of packages and servings" at bounding box center [299, 206] width 364 height 7
click at [123, 204] on input "Specify number of packages and servings" at bounding box center [120, 207] width 6 height 6
click at [122, 206] on span at bounding box center [120, 206] width 7 height 7
click at [122, 206] on input "Specify number of packages and servings" at bounding box center [120, 207] width 6 height 6
click at [120, 270] on form "Recipe name * SALUS71912 SF US Pasta Italiano 300g - [DATE] Recipe code .a-a{fi…" at bounding box center [495, 230] width 767 height 321
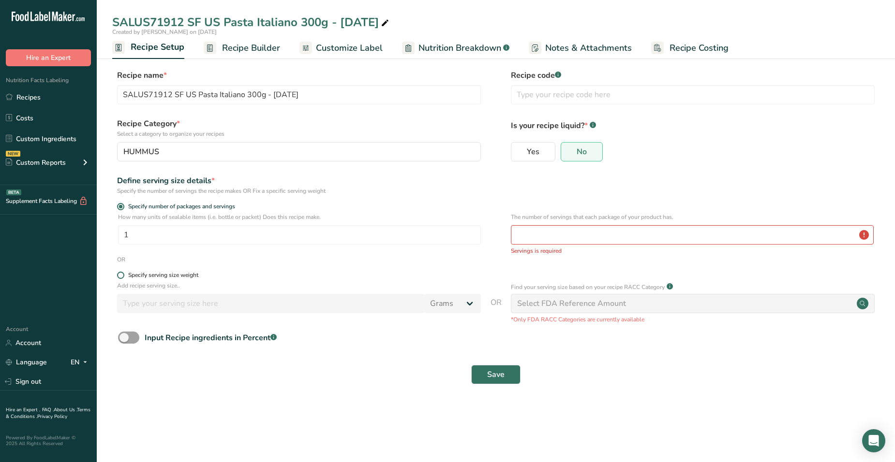
click at [120, 279] on span at bounding box center [120, 275] width 7 height 7
click at [120, 279] on input "Specify serving size weight" at bounding box center [120, 275] width 6 height 6
radio input "true"
radio input "false"
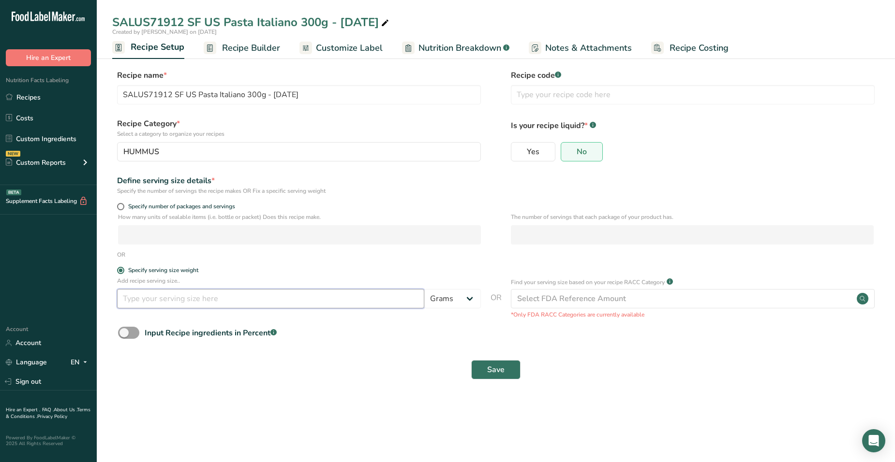
click at [148, 304] on input "number" at bounding box center [270, 298] width 307 height 19
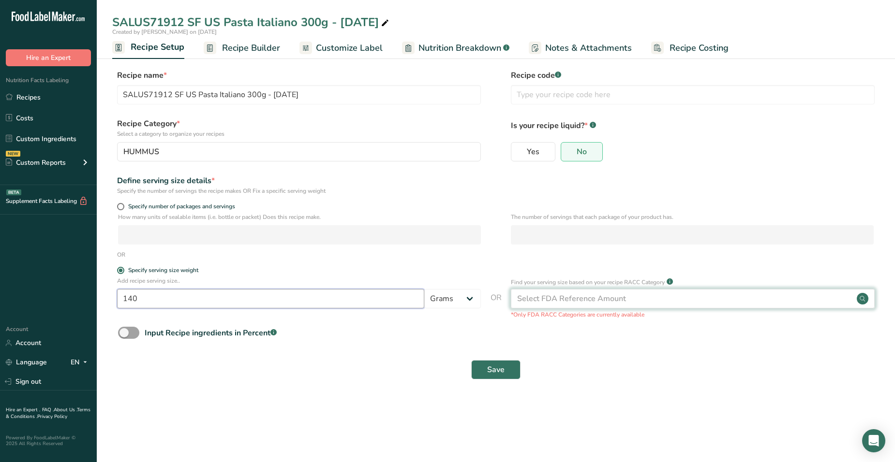
type input "140"
click at [528, 289] on div "Select FDA Reference Amount" at bounding box center [693, 298] width 364 height 19
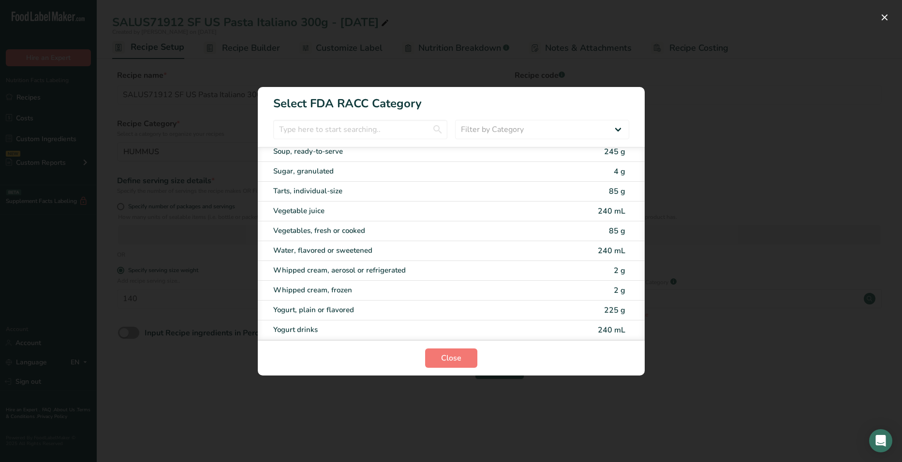
scroll to position [1464, 0]
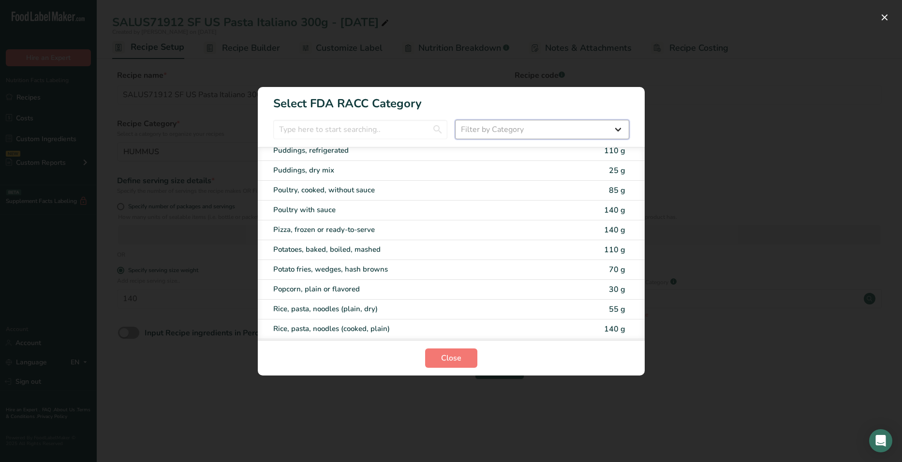
click at [502, 130] on select "Filter by Category All Bakery products [GEOGRAPHIC_DATA] Cereals and other grai…" at bounding box center [542, 129] width 174 height 19
click at [455, 120] on select "Filter by Category All Bakery products [GEOGRAPHIC_DATA] Cereals and other grai…" at bounding box center [542, 129] width 174 height 19
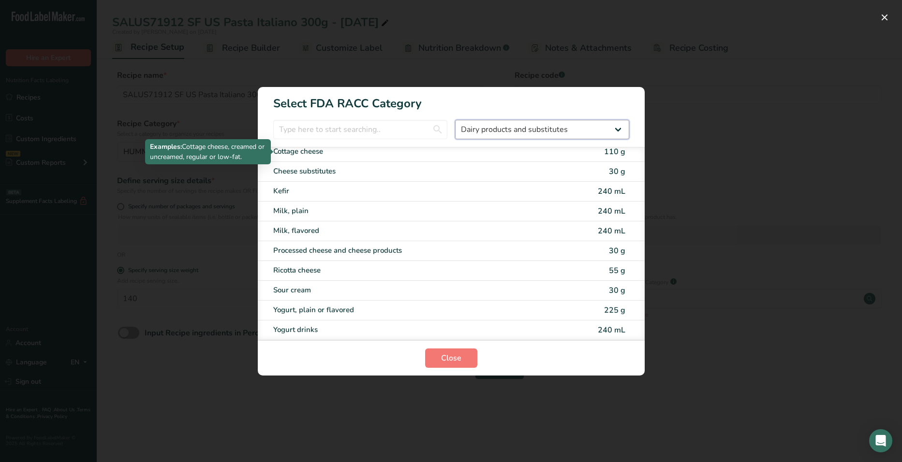
scroll to position [124, 0]
click at [509, 128] on select "All Bakery products [GEOGRAPHIC_DATA] Cereals and other grain products Dairy pr…" at bounding box center [542, 129] width 174 height 19
select select "21"
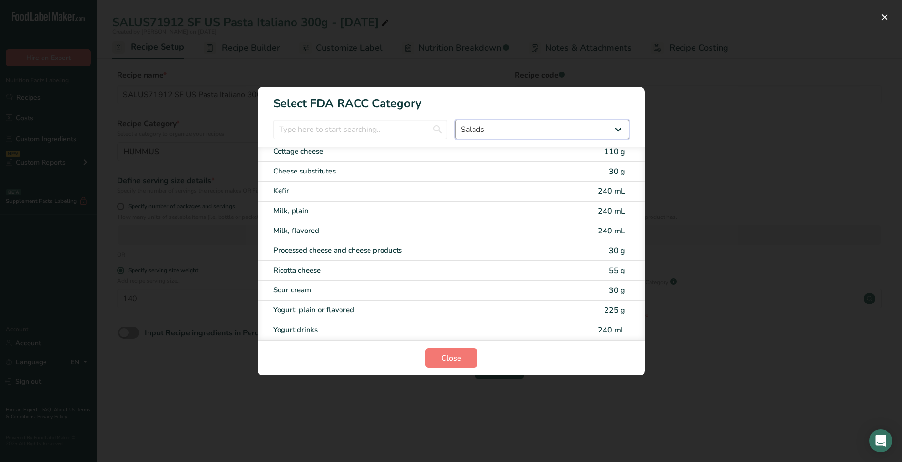
click at [455, 120] on select "All Bakery products [GEOGRAPHIC_DATA] Cereals and other grain products Dairy pr…" at bounding box center [542, 129] width 174 height 19
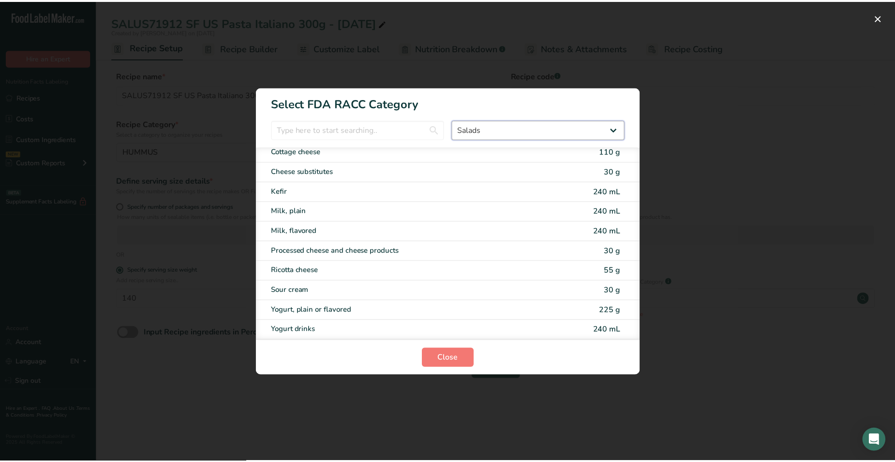
scroll to position [0, 0]
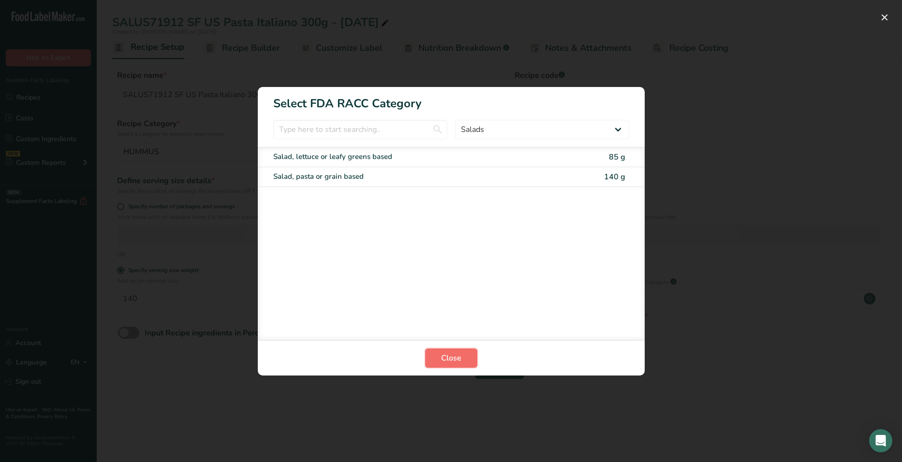
click at [462, 360] on button "Close" at bounding box center [451, 358] width 52 height 19
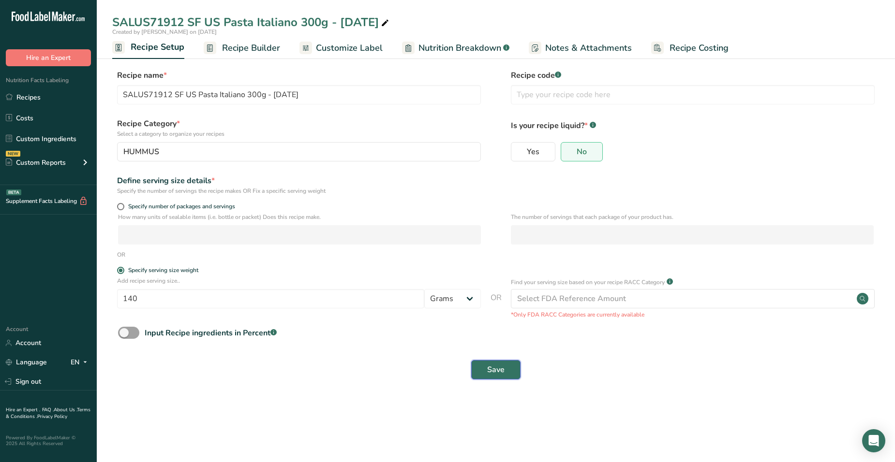
click at [493, 364] on span "Save" at bounding box center [495, 370] width 17 height 12
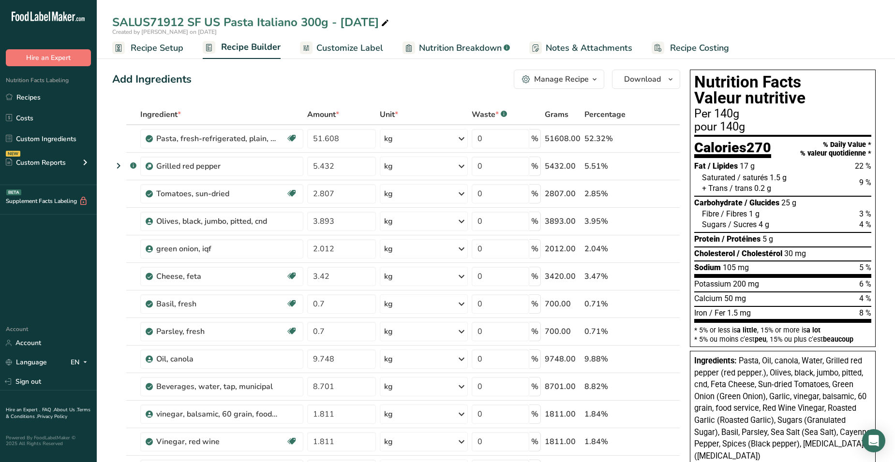
drag, startPoint x: 753, startPoint y: 154, endPoint x: 732, endPoint y: 212, distance: 61.9
click at [732, 212] on span "/ Fibres" at bounding box center [734, 213] width 26 height 9
